Goal: Task Accomplishment & Management: Manage account settings

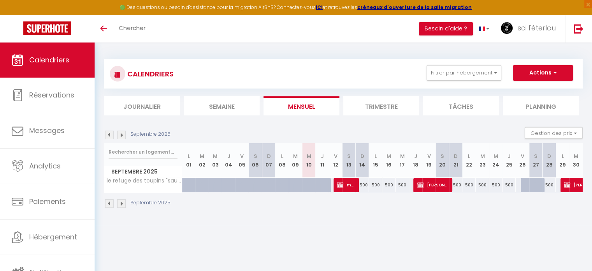
click at [208, 28] on div "Toggle menubar Chercher BUTTON Besoin d'aide ? sci l'éterlou Paramètres Équipe" at bounding box center [321, 28] width 530 height 27
click at [136, 23] on link "Chercher" at bounding box center [132, 28] width 39 height 27
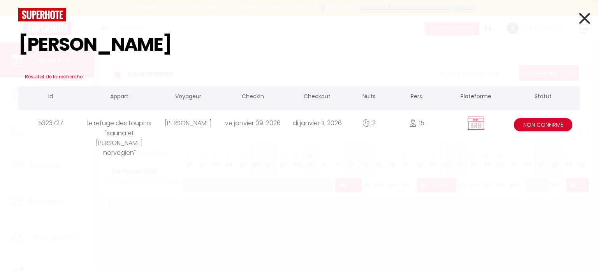
type input "[PERSON_NAME]"
click at [587, 21] on icon at bounding box center [584, 18] width 11 height 19
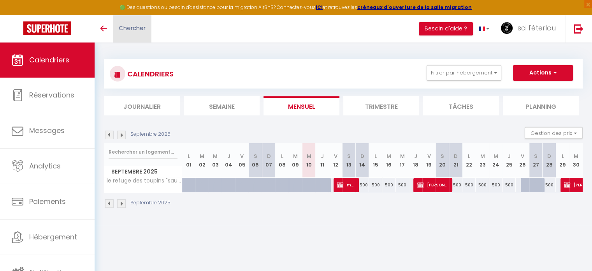
click at [123, 31] on span "Chercher" at bounding box center [132, 28] width 27 height 8
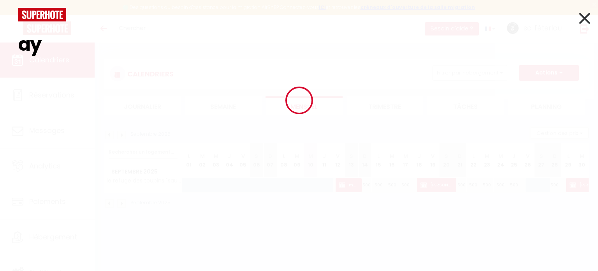
type input "a"
type input "l"
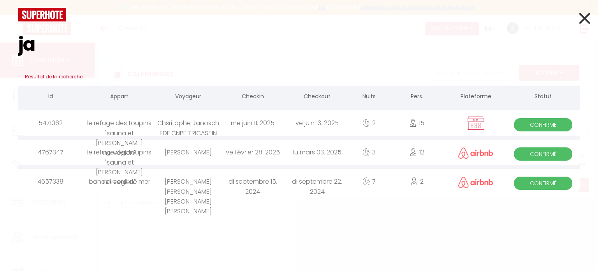
type input "j"
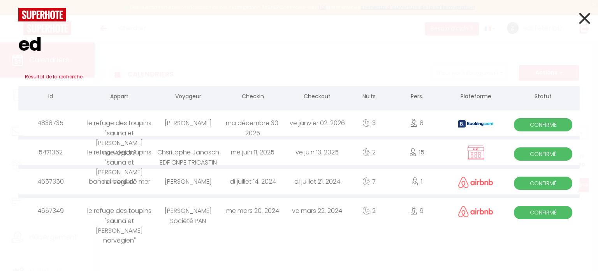
type input "e"
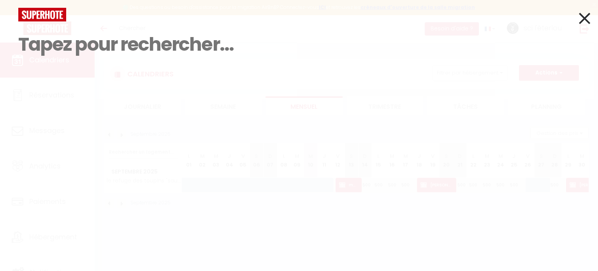
click at [142, 113] on div "Résultat de la recherche Id Appart Voyageur Checkin Checkout Nuits Pers. Platef…" at bounding box center [299, 135] width 598 height 271
click at [583, 19] on icon at bounding box center [584, 18] width 11 height 19
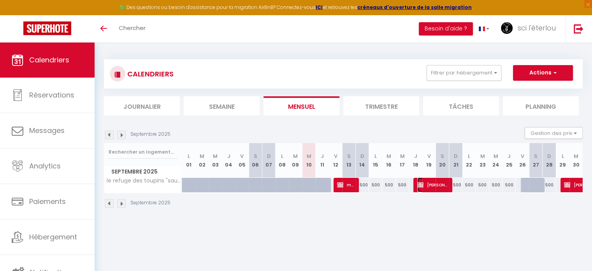
click at [433, 183] on span "[PERSON_NAME]" at bounding box center [433, 184] width 32 height 15
select select "OK"
select select "KO"
select select "0"
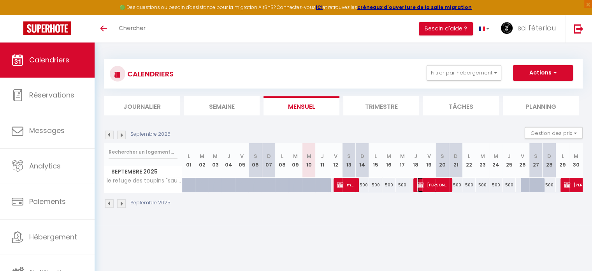
select select "1"
select select
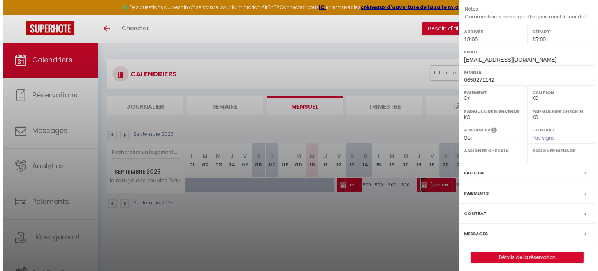
scroll to position [99, 0]
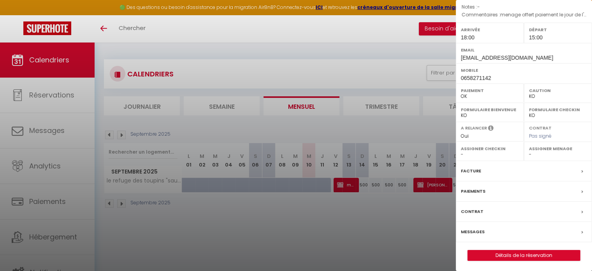
click at [395, 222] on div at bounding box center [296, 135] width 592 height 271
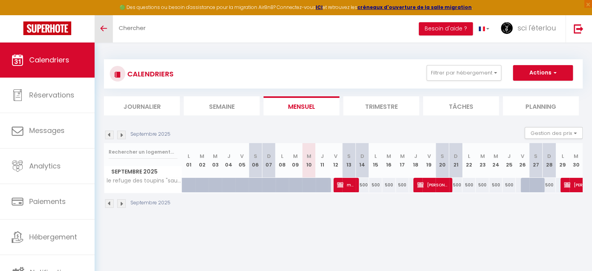
click at [104, 26] on link "Toggle menubar" at bounding box center [104, 28] width 18 height 27
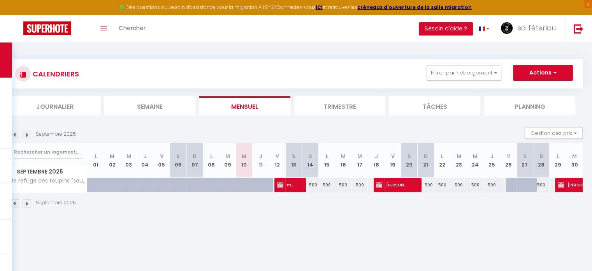
click at [14, 136] on img at bounding box center [15, 134] width 9 height 9
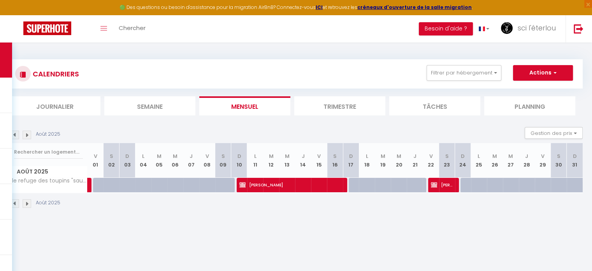
click at [14, 136] on img at bounding box center [15, 134] width 9 height 9
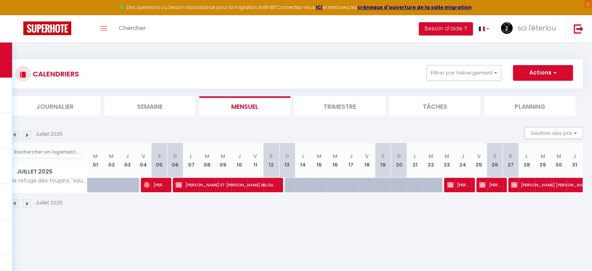
click at [14, 136] on img at bounding box center [15, 134] width 9 height 9
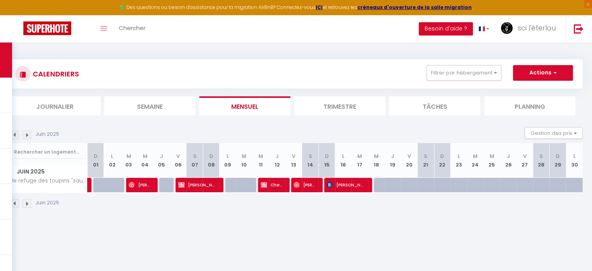
click at [14, 136] on img at bounding box center [15, 134] width 9 height 9
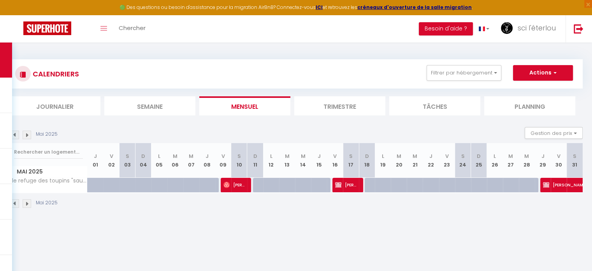
click at [14, 136] on img at bounding box center [15, 134] width 9 height 9
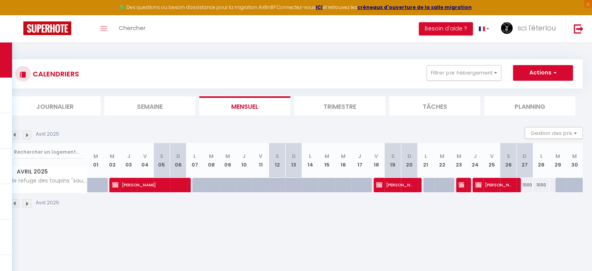
click at [14, 136] on img at bounding box center [15, 134] width 9 height 9
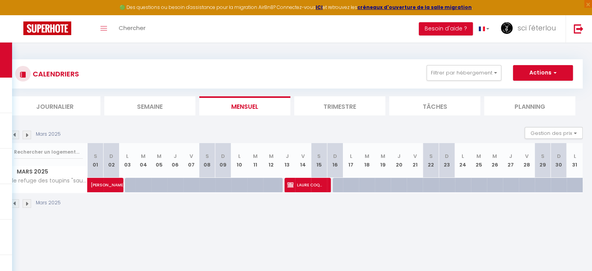
click at [14, 136] on img at bounding box center [15, 134] width 9 height 9
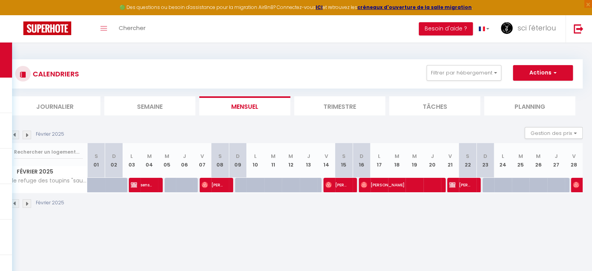
click at [14, 136] on img at bounding box center [15, 134] width 9 height 9
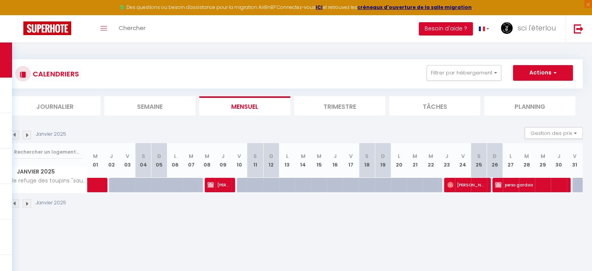
click at [14, 136] on img at bounding box center [15, 134] width 9 height 9
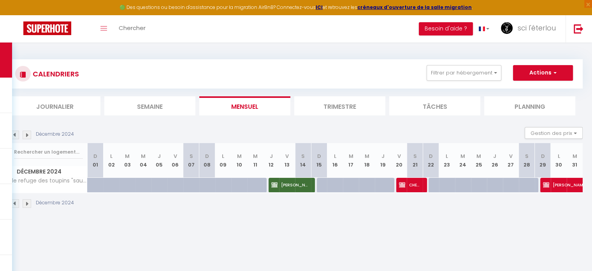
click at [14, 136] on img at bounding box center [15, 134] width 9 height 9
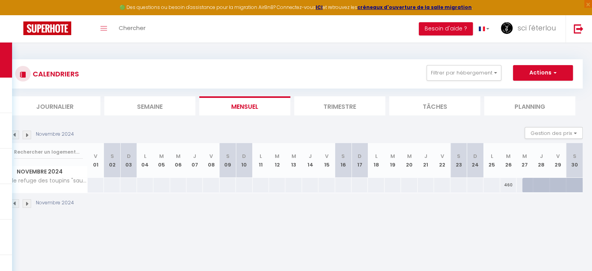
click at [14, 136] on img at bounding box center [15, 134] width 9 height 9
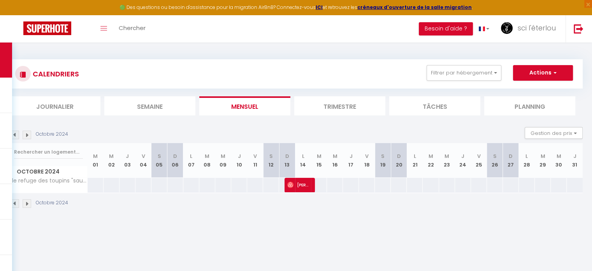
click at [14, 136] on img at bounding box center [15, 134] width 9 height 9
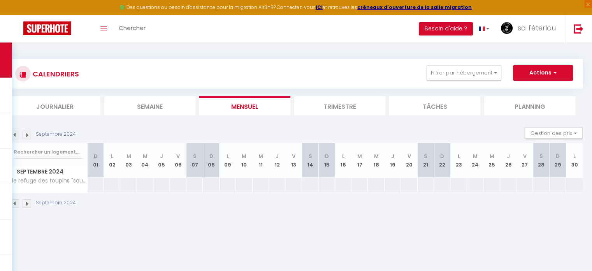
click at [14, 136] on img at bounding box center [15, 134] width 9 height 9
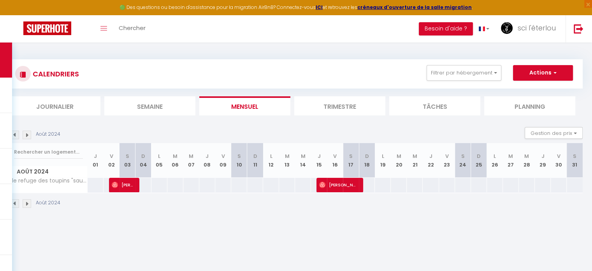
click at [27, 136] on img at bounding box center [27, 134] width 9 height 9
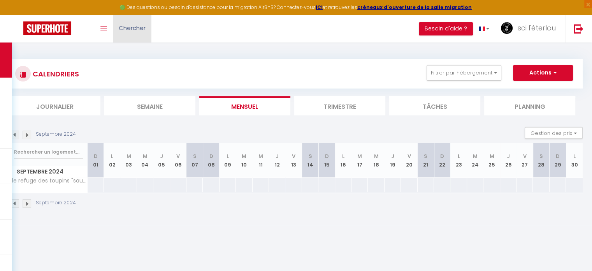
click at [132, 27] on span "Chercher" at bounding box center [132, 28] width 27 height 8
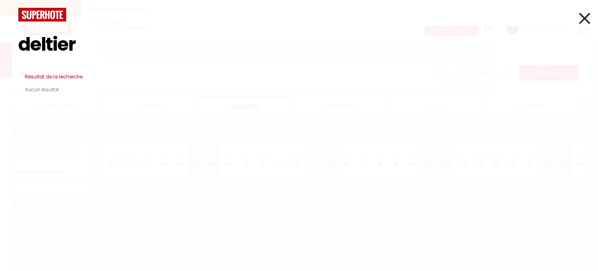
type input "deltier"
drag, startPoint x: 84, startPoint y: 46, endPoint x: 5, endPoint y: 44, distance: 79.1
click at [5, 44] on div "deltier Résultat de la recherche Id Appart Voyageur Checkin Checkout Nuits Pers…" at bounding box center [299, 135] width 598 height 271
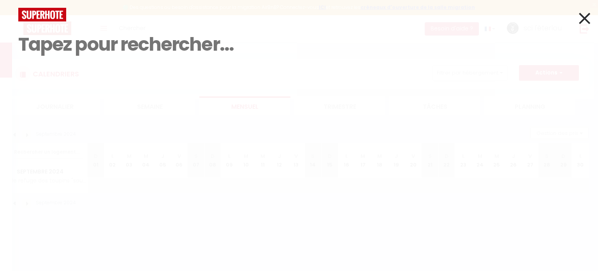
click at [100, 109] on div "Résultat de la recherche Id Appart Voyageur Checkin Checkout Nuits Pers. Platef…" at bounding box center [299, 135] width 598 height 271
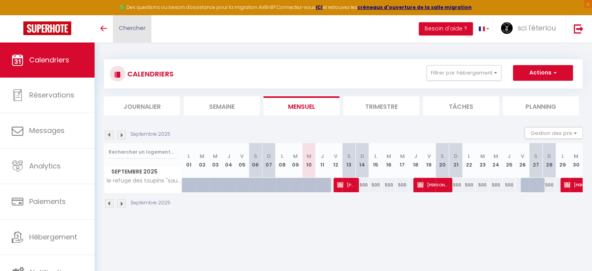
click at [147, 32] on link "Chercher" at bounding box center [132, 28] width 39 height 27
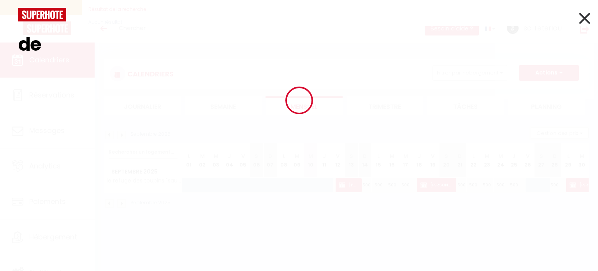
type input "d"
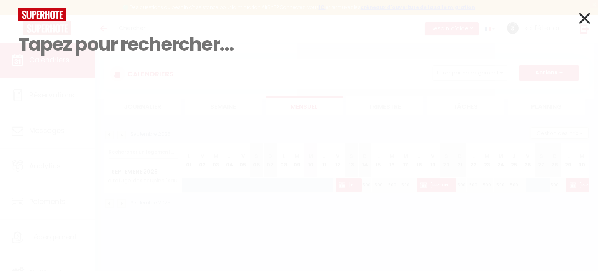
click at [584, 18] on icon at bounding box center [584, 18] width 11 height 19
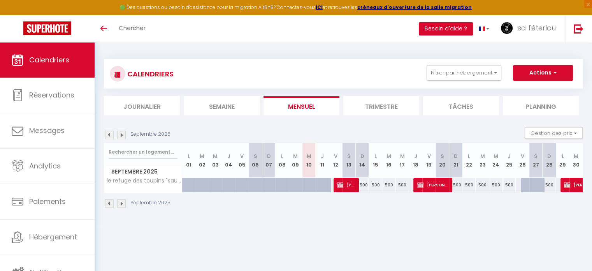
click at [110, 135] on img at bounding box center [109, 134] width 9 height 9
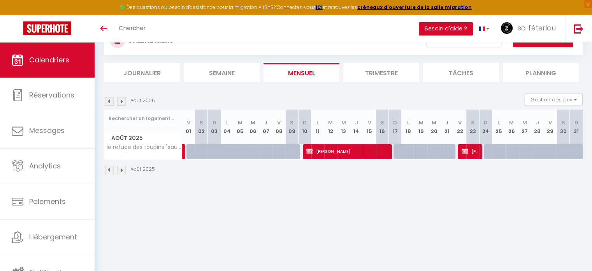
scroll to position [34, 0]
click at [420, 152] on div at bounding box center [425, 155] width 13 height 15
type input "1000"
type input "Mar 19 Août 2025"
type input "Mer 20 Août 2025"
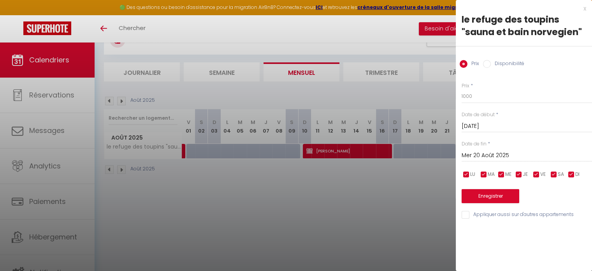
click at [416, 183] on div at bounding box center [296, 135] width 592 height 271
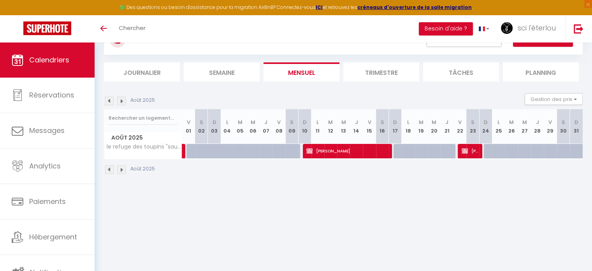
click at [109, 99] on img at bounding box center [109, 101] width 9 height 9
select select
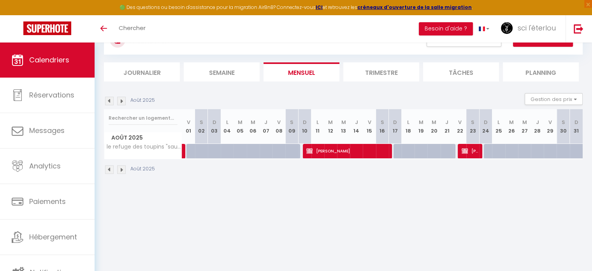
select select
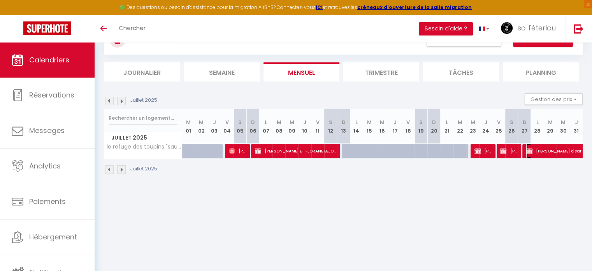
click at [545, 150] on span "[PERSON_NAME] [PERSON_NAME] clear line consult" at bounding box center [571, 150] width 90 height 15
select select "OK"
select select "0"
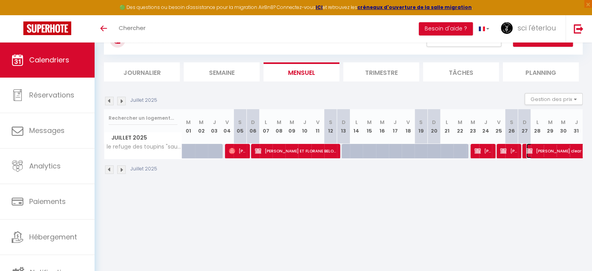
select select "1"
select select
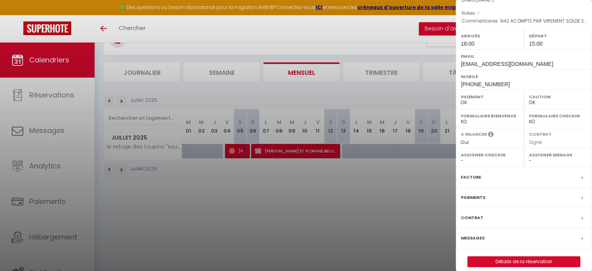
scroll to position [123, 0]
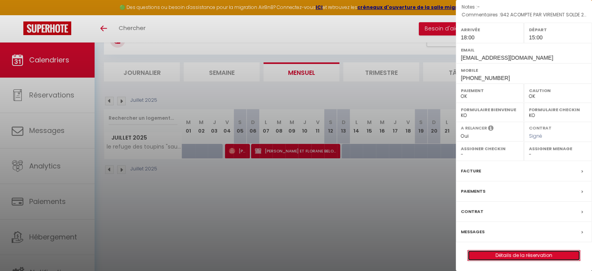
click at [514, 253] on link "Détails de la réservation" at bounding box center [524, 255] width 112 height 10
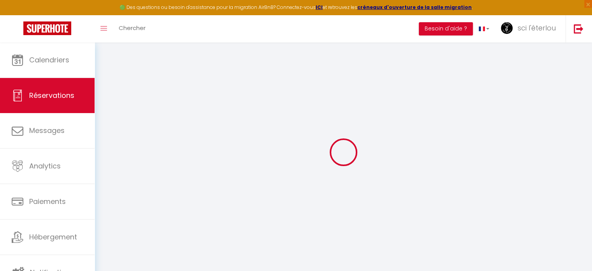
select select
checkbox input "false"
select select
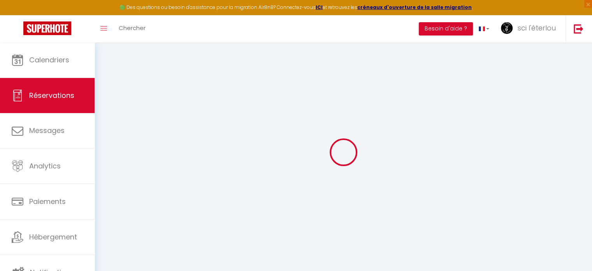
checkbox input "false"
type textarea "942 ACOMPTE PAR VIREMENT SOLDE 2198 EN ESPECES LE JOUR DE L'ARRIVEE TAB 7 LITS …"
select select
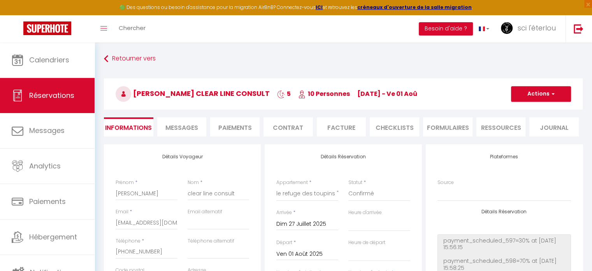
checkbox input "false"
select select "18:00"
select select "15:00"
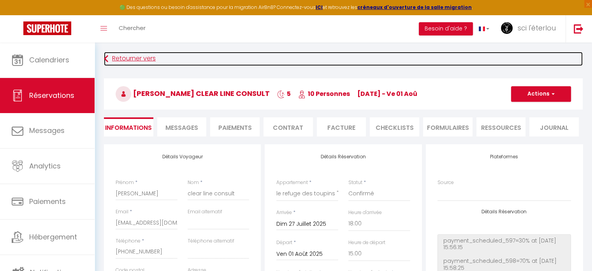
click at [107, 58] on icon at bounding box center [106, 59] width 4 height 14
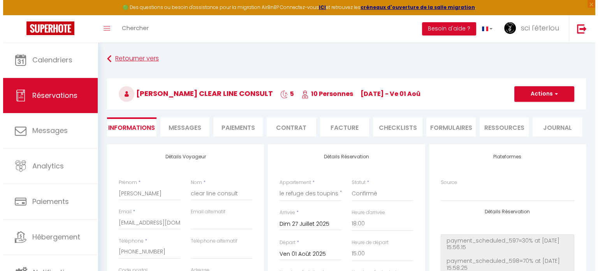
scroll to position [27, 0]
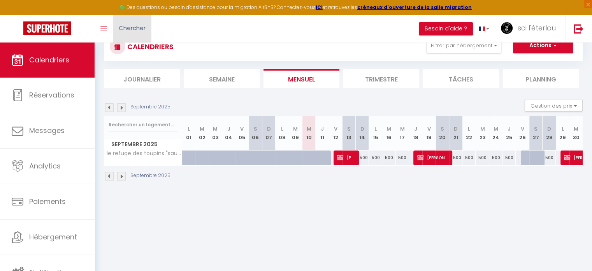
click at [126, 29] on span "Chercher" at bounding box center [132, 28] width 27 height 8
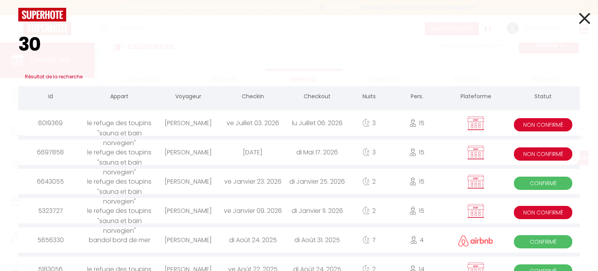
type input "3"
